Goal: Check status: Check status

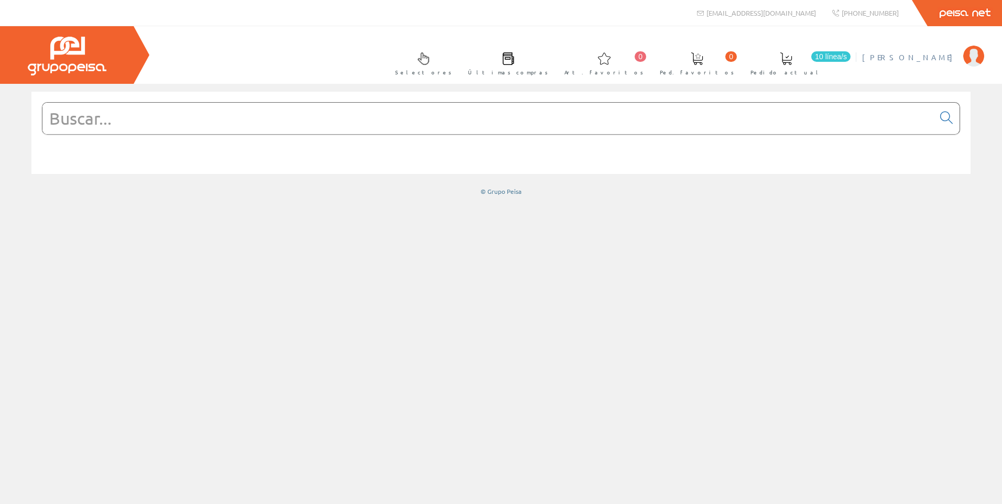
click at [939, 58] on span "[PERSON_NAME]" at bounding box center [910, 57] width 96 height 10
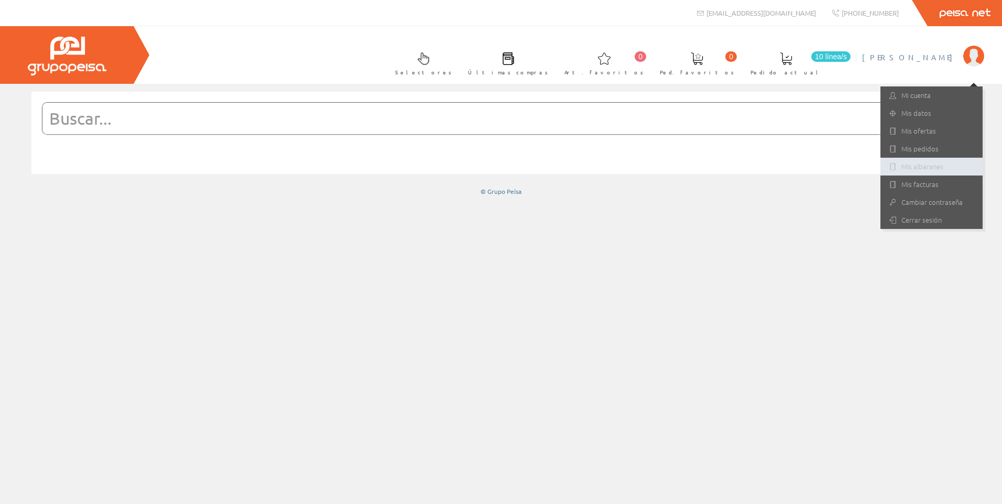
click at [932, 162] on link "Mis albaranes" at bounding box center [931, 167] width 102 height 18
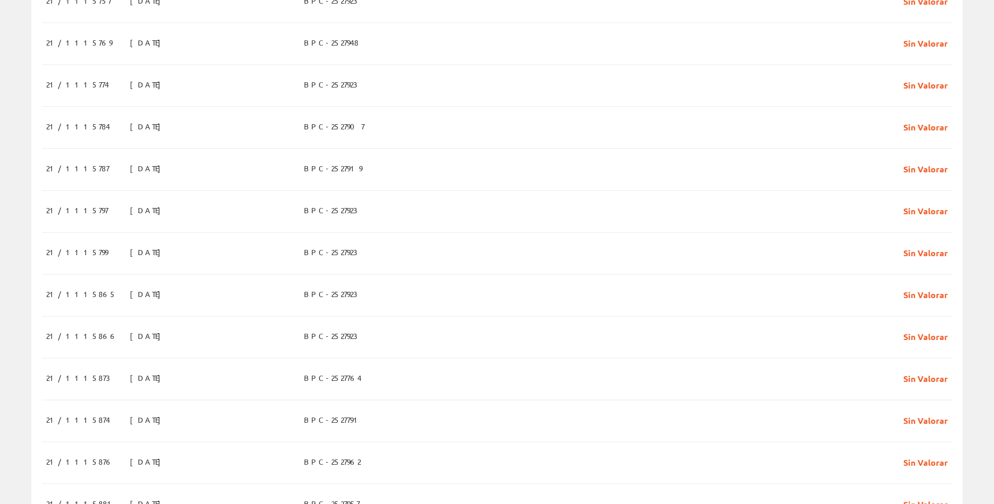
scroll to position [681, 0]
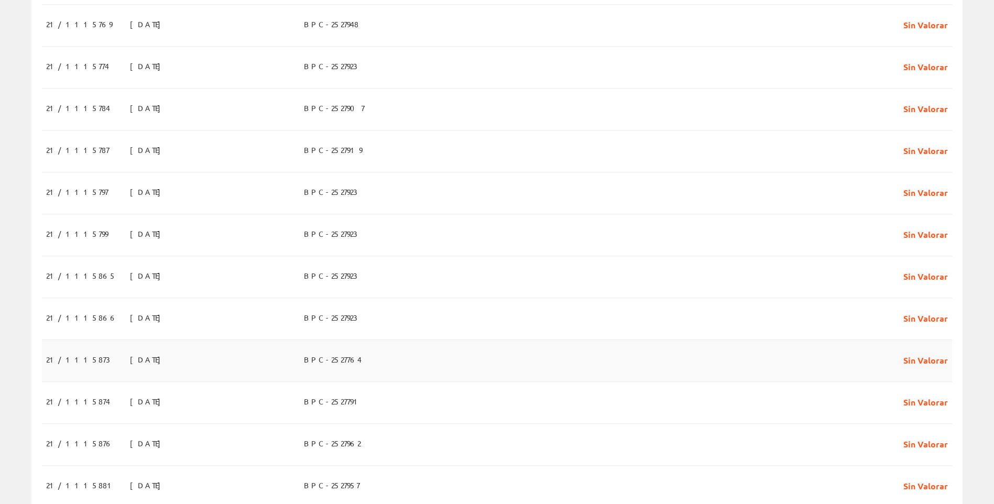
click at [81, 368] on span "21/1115873" at bounding box center [78, 359] width 64 height 18
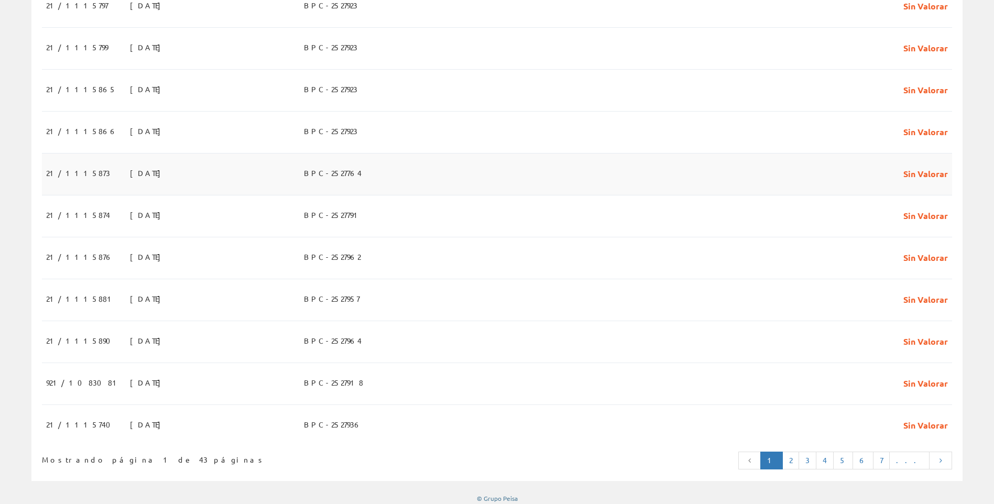
scroll to position [887, 0]
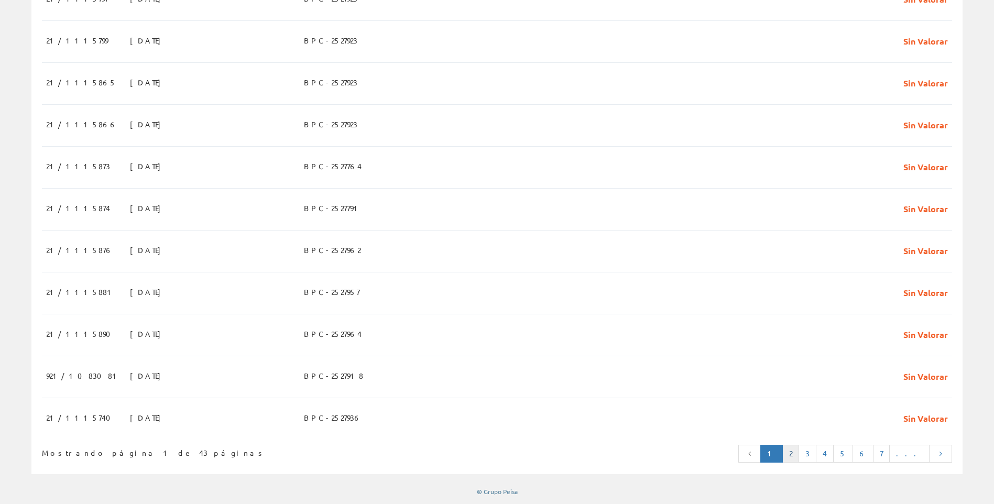
click at [799, 460] on link "2" at bounding box center [790, 454] width 17 height 18
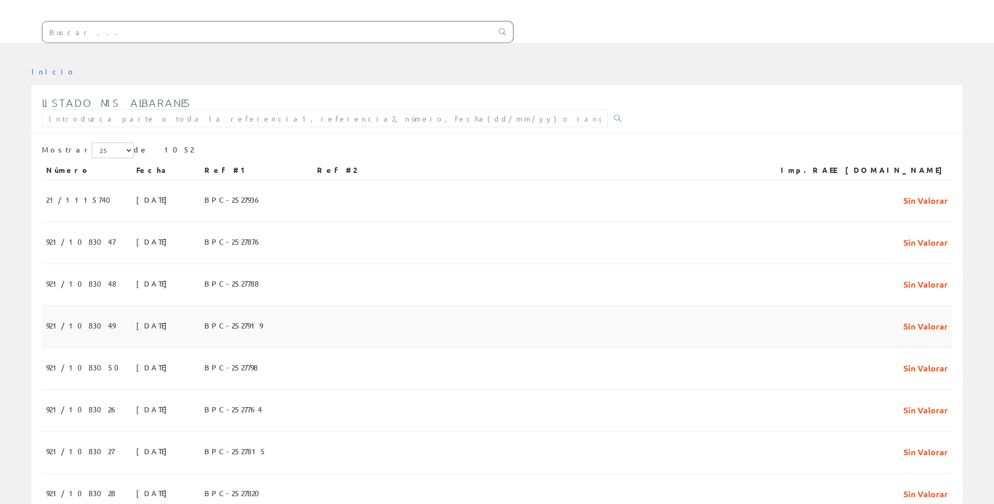
scroll to position [105, 0]
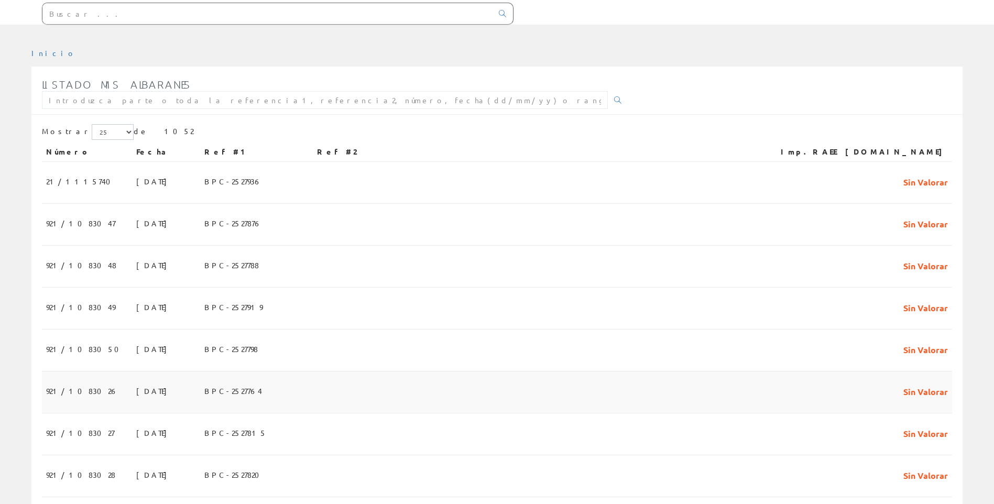
click at [473, 402] on td at bounding box center [537, 392] width 449 height 42
